Goal: Task Accomplishment & Management: Use online tool/utility

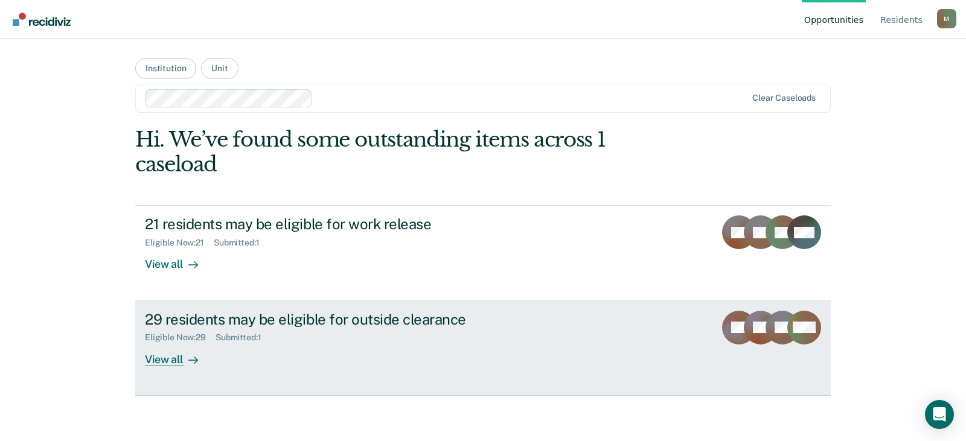
click at [363, 321] on div "29 residents may be eligible for outside clearance" at bounding box center [357, 320] width 424 height 18
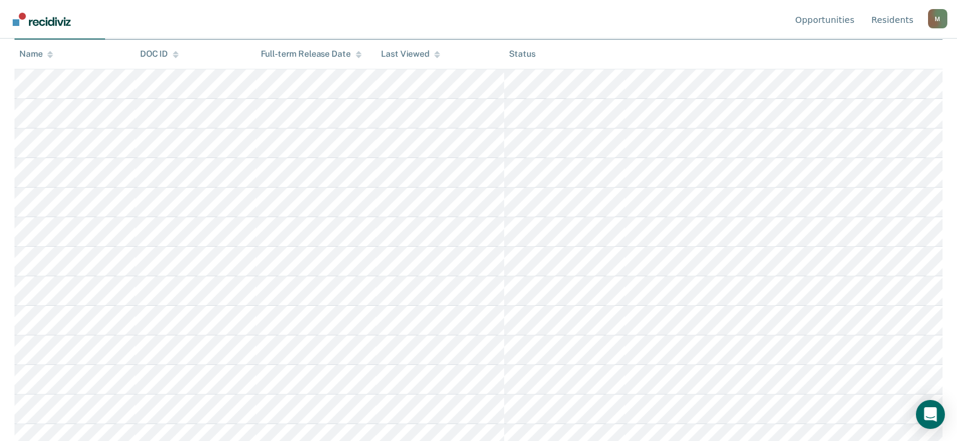
scroll to position [241, 0]
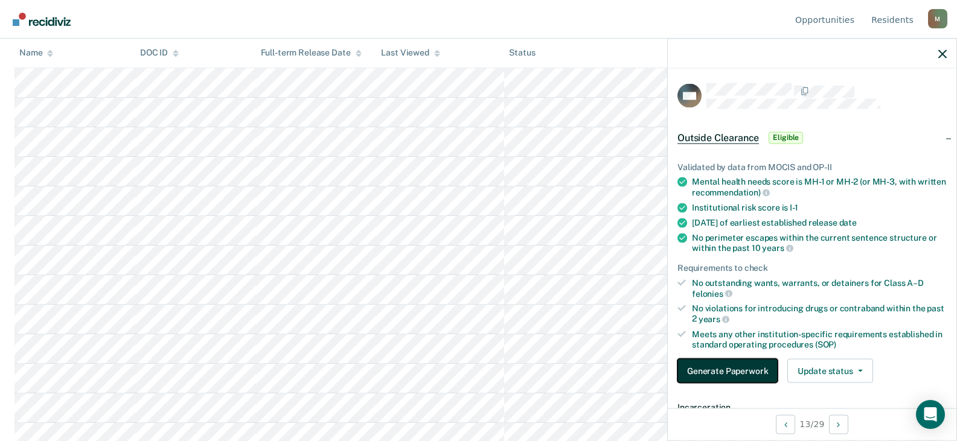
click at [694, 374] on button "Generate Paperwork" at bounding box center [727, 371] width 100 height 24
